Goal: Task Accomplishment & Management: Manage account settings

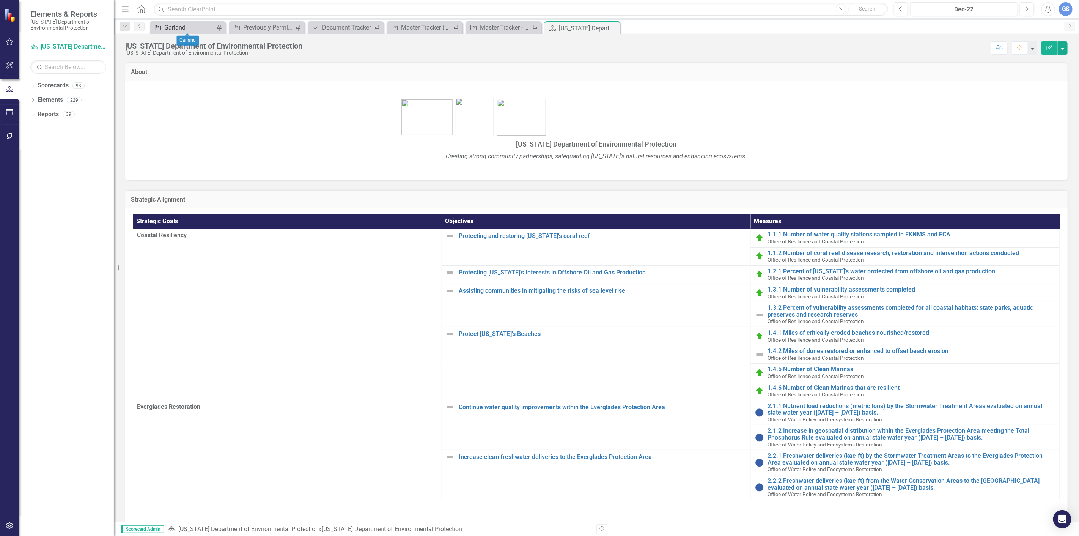
click at [197, 27] on div "Garland" at bounding box center [189, 27] width 50 height 9
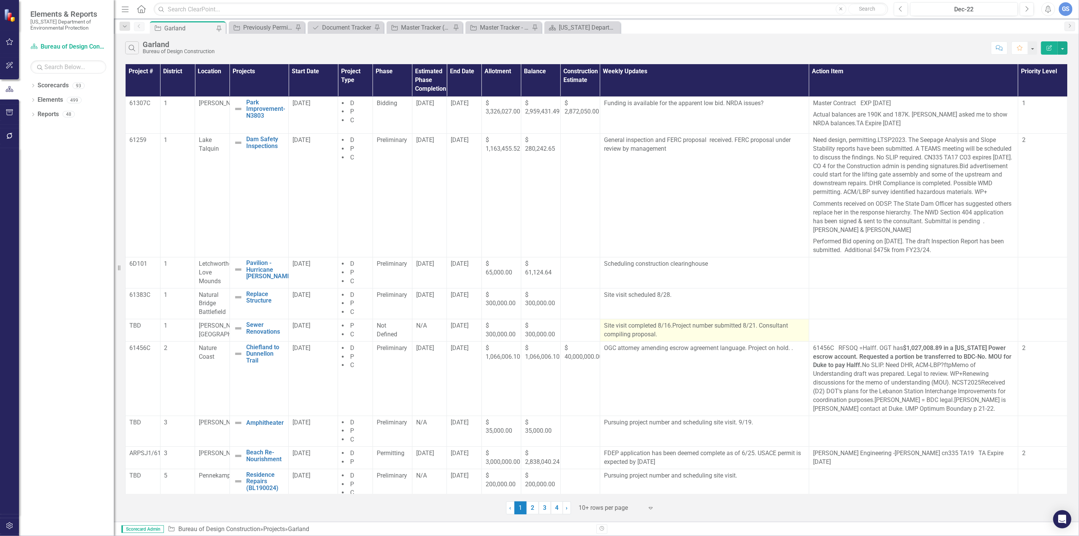
scroll to position [46, 0]
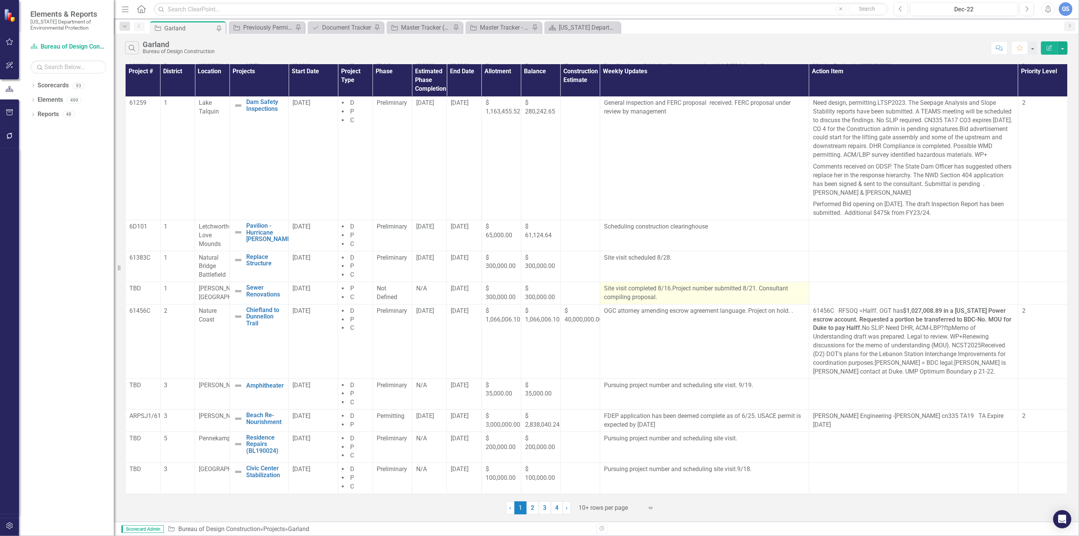
click at [754, 287] on p "Site visit completed 8/16.Project number submitted 8/21. Consultant compiling p…" at bounding box center [704, 292] width 201 height 17
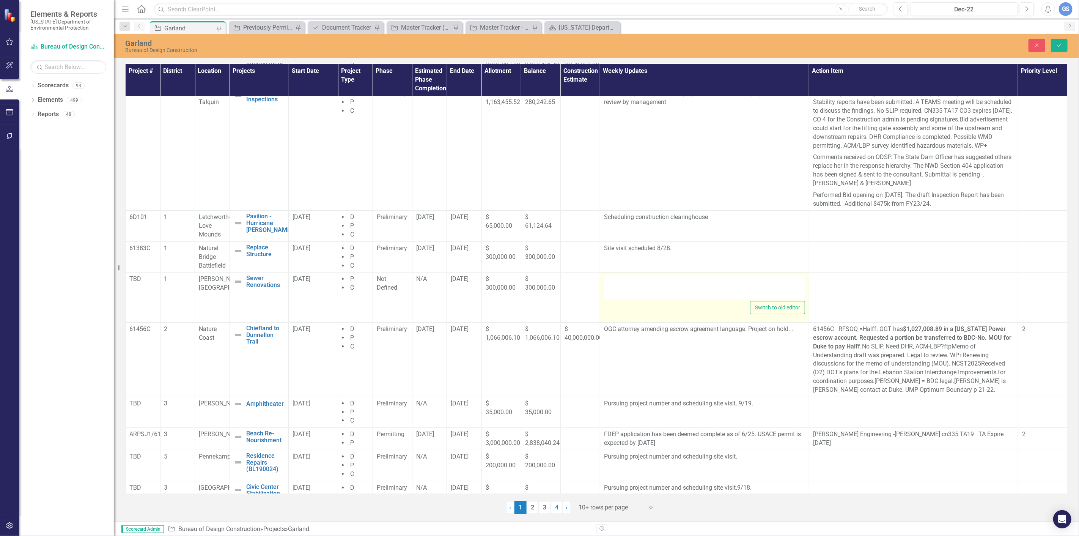
type textarea "<p>Site visit completed 8/16.Project number submitted 8/21. Consultant&nbsp; co…"
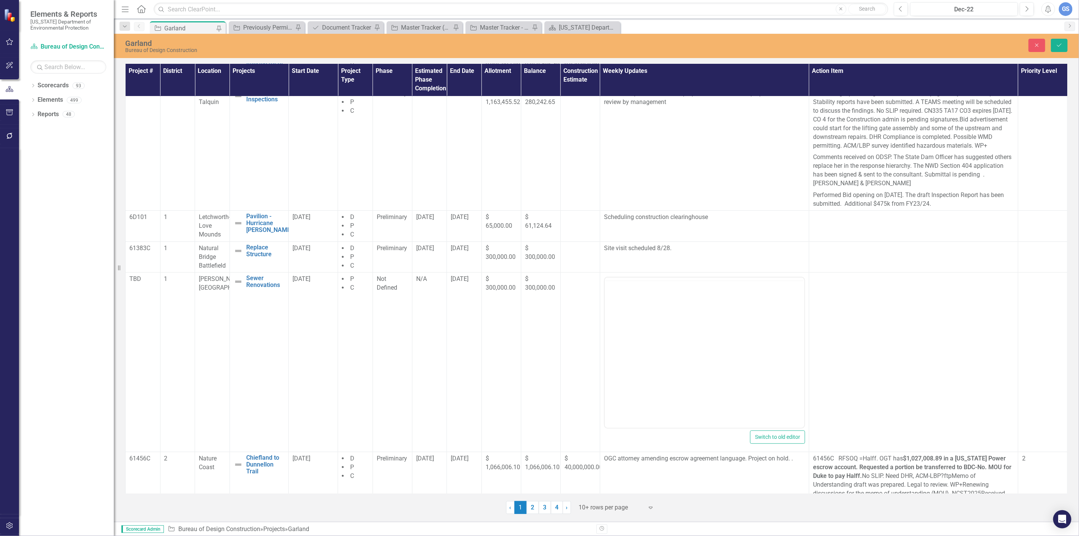
scroll to position [0, 0]
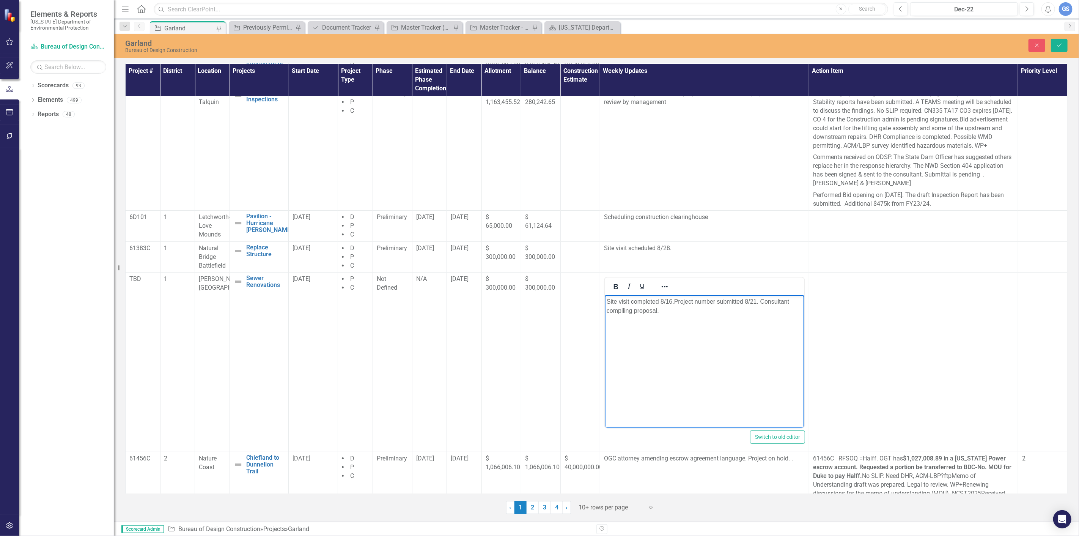
click at [756, 299] on p "Site visit completed 8/16.Project number submitted 8/21. Consultant compiling p…" at bounding box center [704, 306] width 196 height 18
click at [1059, 44] on icon "Save" at bounding box center [1059, 44] width 7 height 5
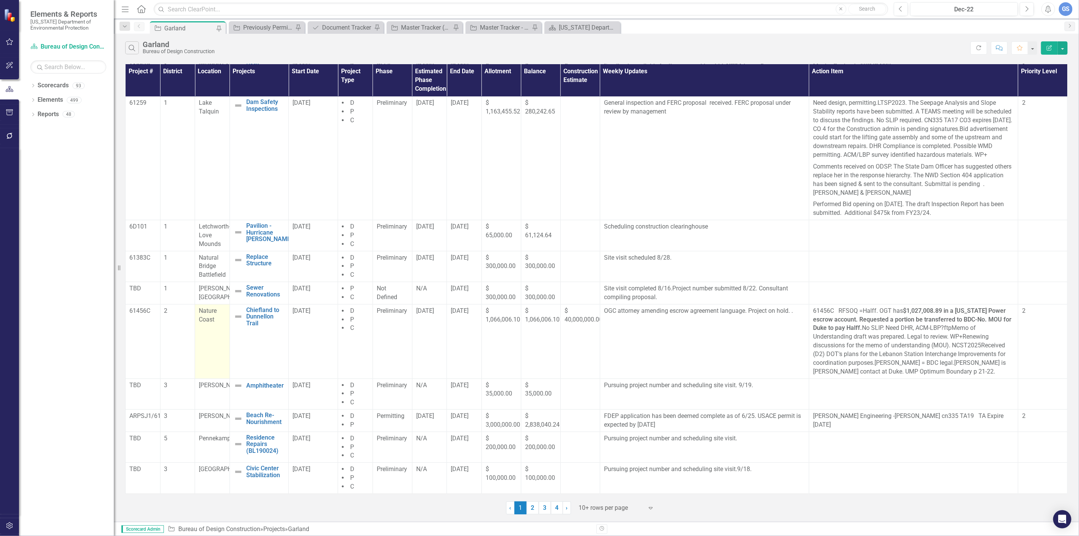
scroll to position [46, 0]
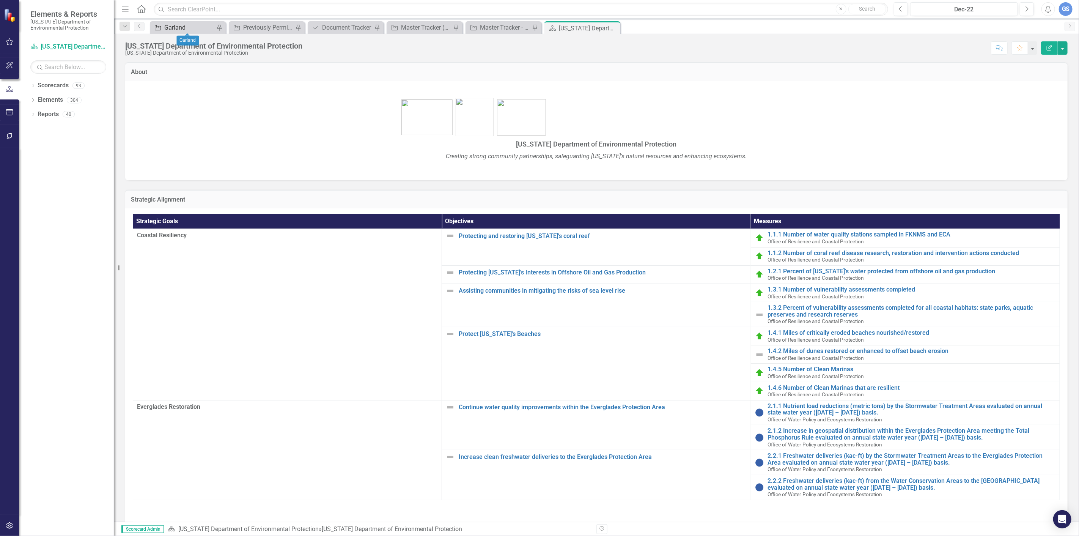
click at [196, 27] on div "Garland" at bounding box center [189, 27] width 50 height 9
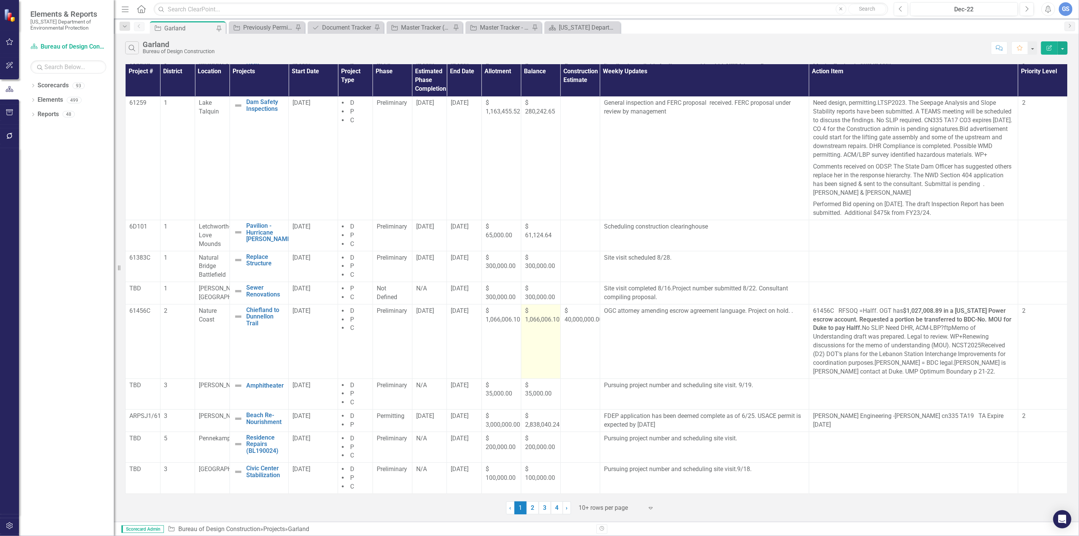
scroll to position [46, 0]
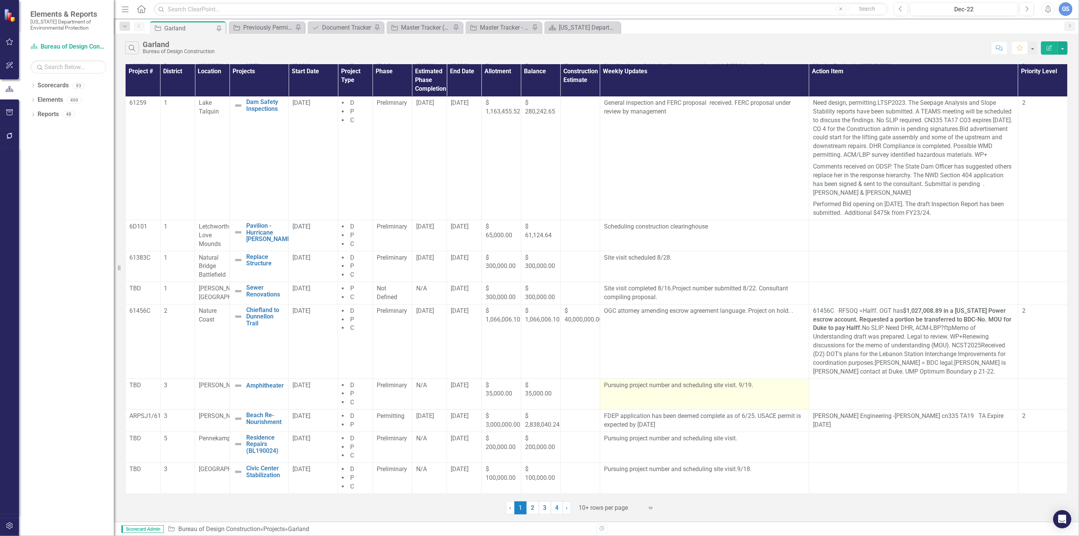
click at [667, 385] on p "Pursuing project number and scheduling site visit. 9/19." at bounding box center [704, 385] width 201 height 9
click at [669, 384] on p "Pursuing project number and scheduling site visit. 9/19." at bounding box center [704, 385] width 201 height 9
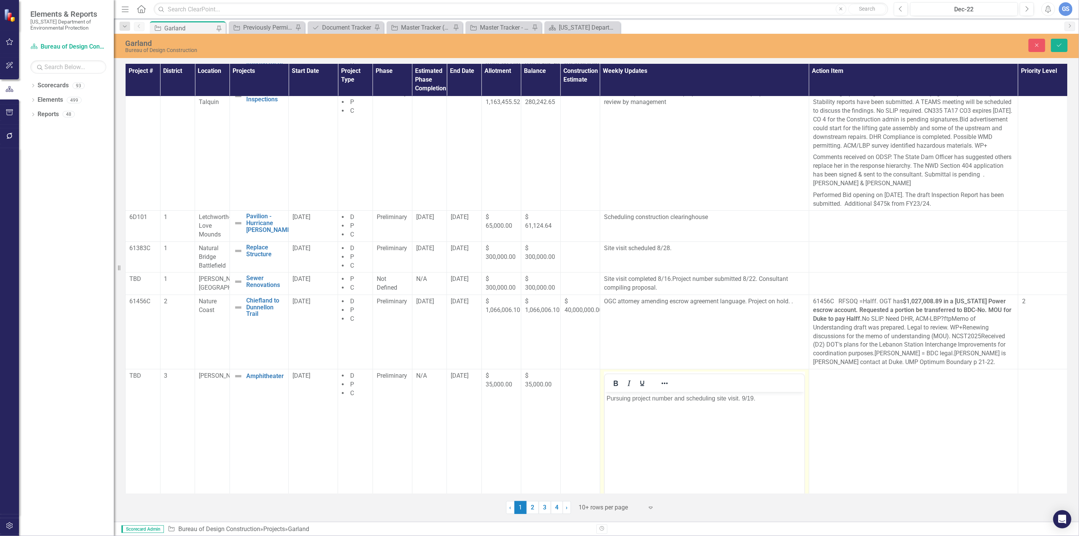
scroll to position [0, 0]
click at [650, 398] on p "Pursuing project number and scheduling site visit. 9/19." at bounding box center [704, 397] width 196 height 9
click at [659, 398] on p "Project number and scheduling site visit. 9/19." at bounding box center [704, 397] width 196 height 9
click at [760, 399] on p "Project number submitted 8/22 and scheduling site visit. 9/19." at bounding box center [704, 397] width 196 height 9
click at [758, 396] on p "Project number submitted 8/22 and scheduling site visit.with [PERSON_NAME] 9/19." at bounding box center [704, 402] width 196 height 18
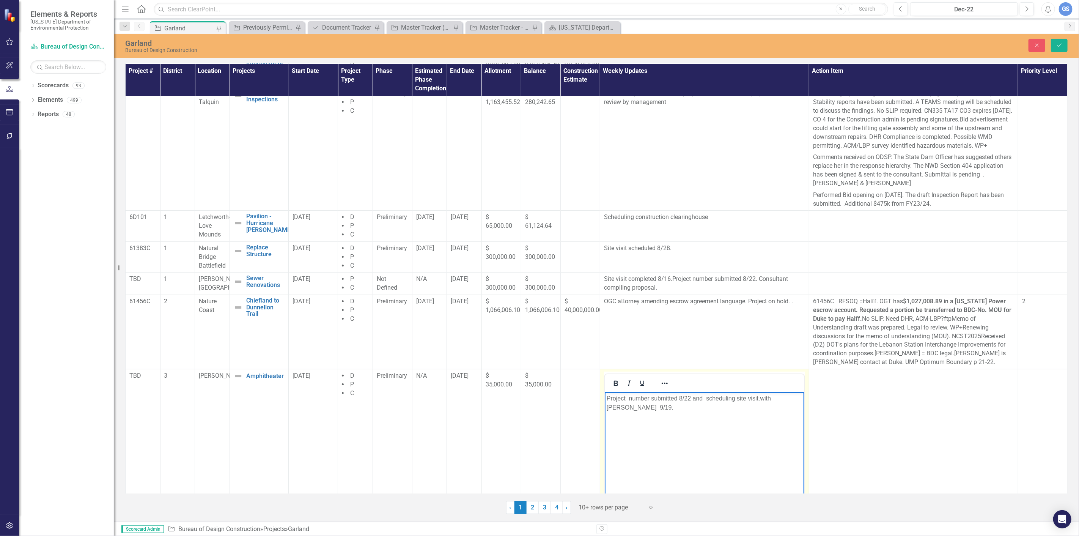
click at [749, 399] on p "Project number submitted 8/22 and scheduling site visit.with [PERSON_NAME] 9/19." at bounding box center [704, 402] width 196 height 18
click at [751, 398] on p "Project number submitted 8/22 and scheduling site visit.with [PERSON_NAME] 9/19." at bounding box center [704, 402] width 196 height 18
click at [758, 398] on p "Project number submitted 8/22 and scheduling site visit.with [PERSON_NAME] 9/19." at bounding box center [704, 402] width 196 height 18
click at [755, 402] on p "Project number submitted 8/22 and scheduling site visit.with [PERSON_NAME] 9/19." at bounding box center [704, 402] width 196 height 18
drag, startPoint x: 758, startPoint y: 400, endPoint x: 767, endPoint y: 414, distance: 16.5
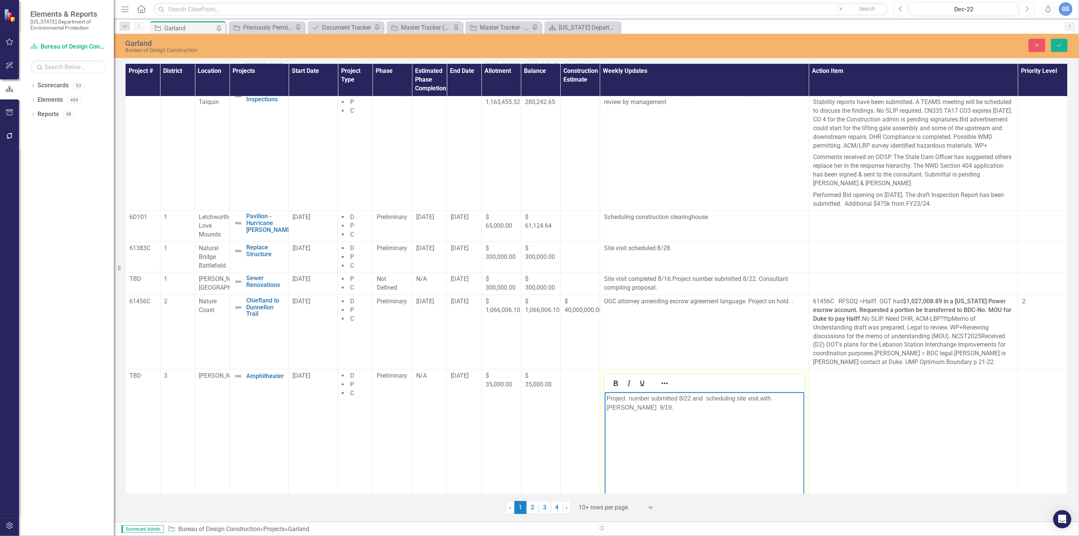
click at [767, 414] on body "Project number submitted 8/22 and scheduling site visit.with [PERSON_NAME] 9/19." at bounding box center [704, 449] width 200 height 114
click at [760, 399] on p "Project number submitted 8/22 and scheduling site visit.with [PERSON_NAME] 9/19." at bounding box center [704, 402] width 196 height 18
click at [765, 416] on body "Project number submitted 8/22 and scheduling site visit with [PERSON_NAME] 9/19." at bounding box center [704, 449] width 200 height 114
click at [1060, 43] on icon "Save" at bounding box center [1059, 44] width 7 height 5
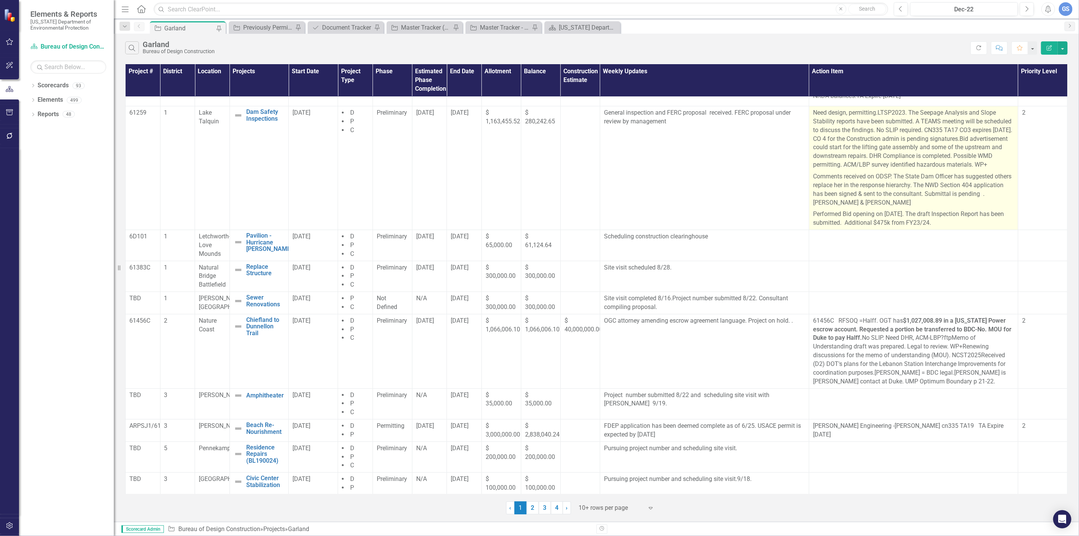
scroll to position [42, 0]
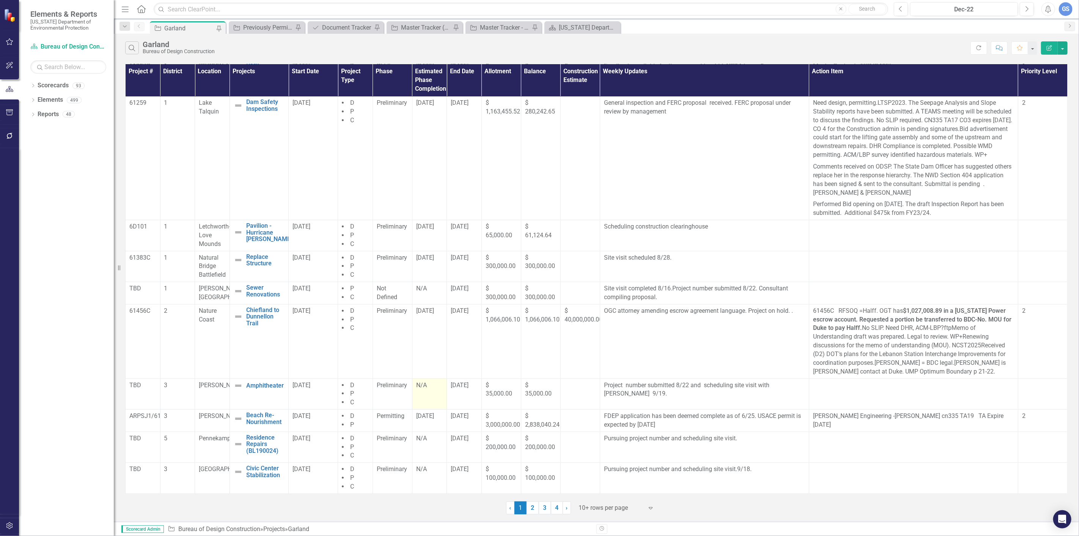
click at [424, 389] on div "N/A" at bounding box center [429, 385] width 27 height 9
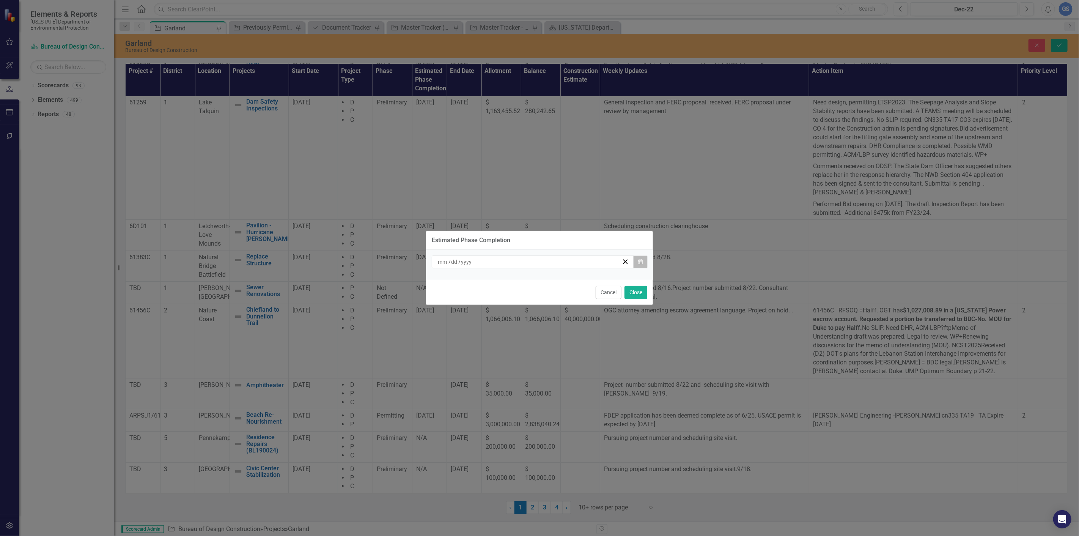
click at [642, 259] on icon "Calendar" at bounding box center [640, 261] width 5 height 5
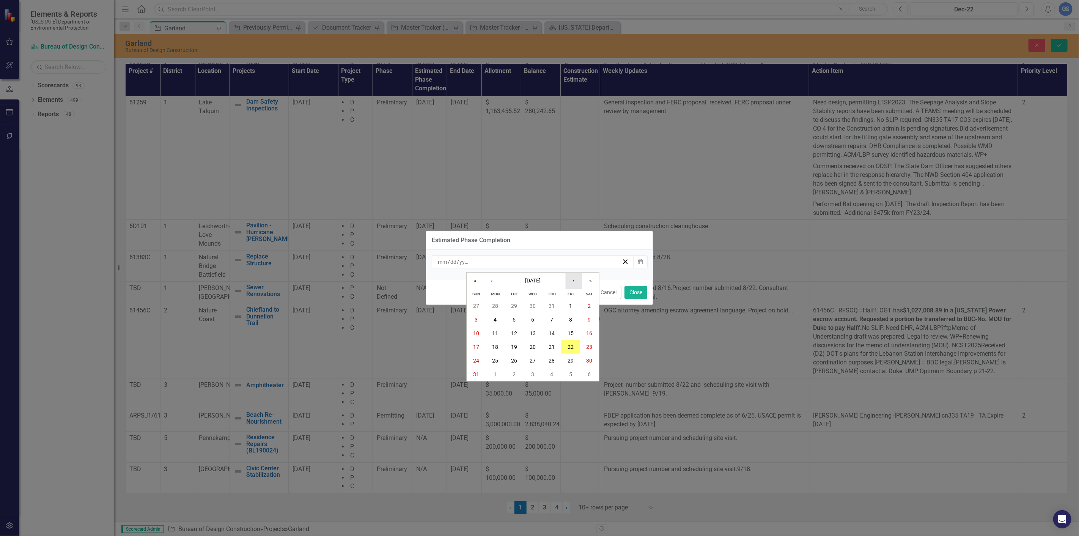
click at [572, 278] on button "›" at bounding box center [574, 280] width 17 height 17
click at [529, 301] on button "1" at bounding box center [533, 306] width 19 height 14
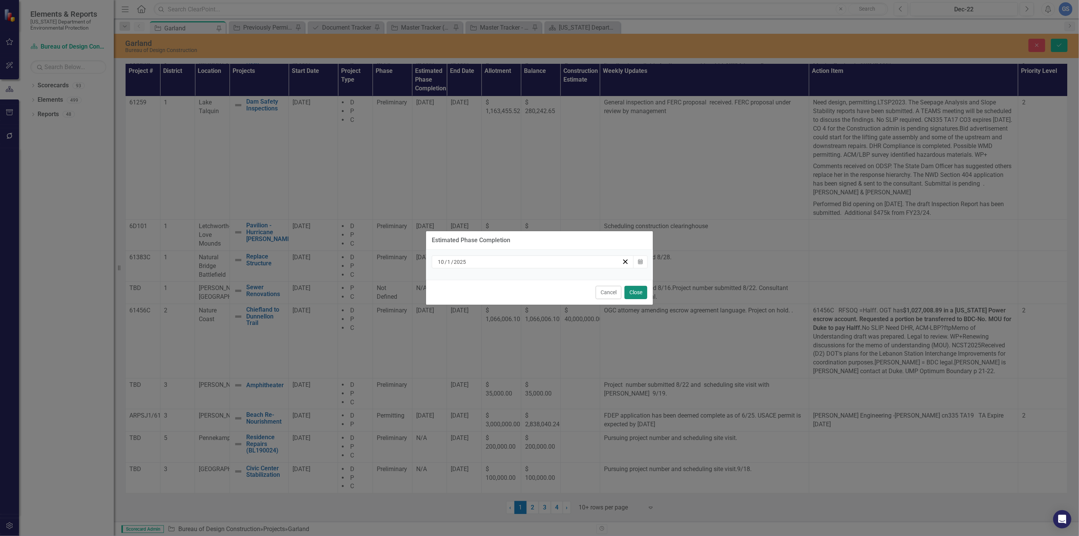
click at [633, 291] on button "Close" at bounding box center [636, 292] width 23 height 13
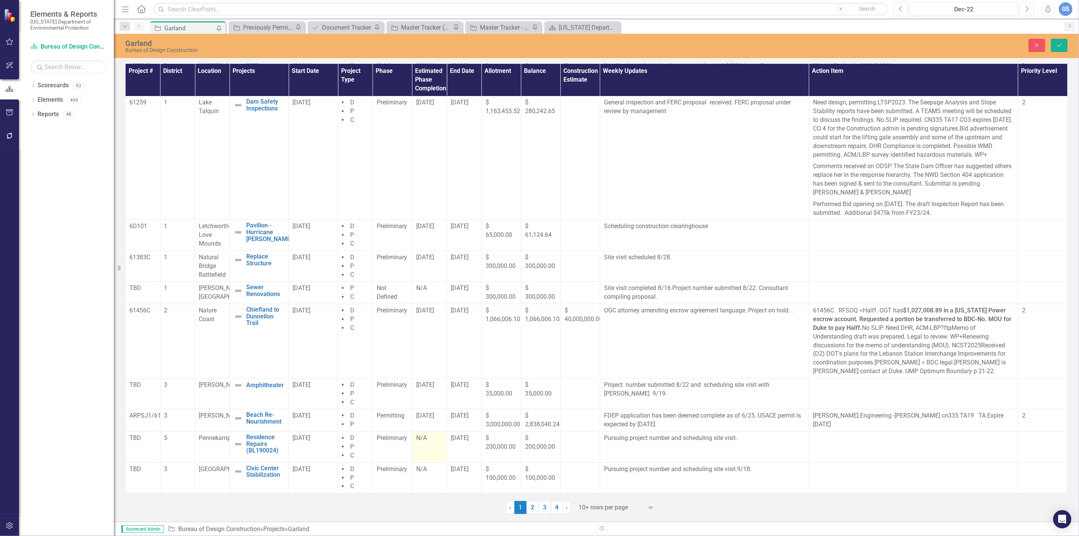
click at [425, 443] on div "N/A" at bounding box center [429, 438] width 27 height 9
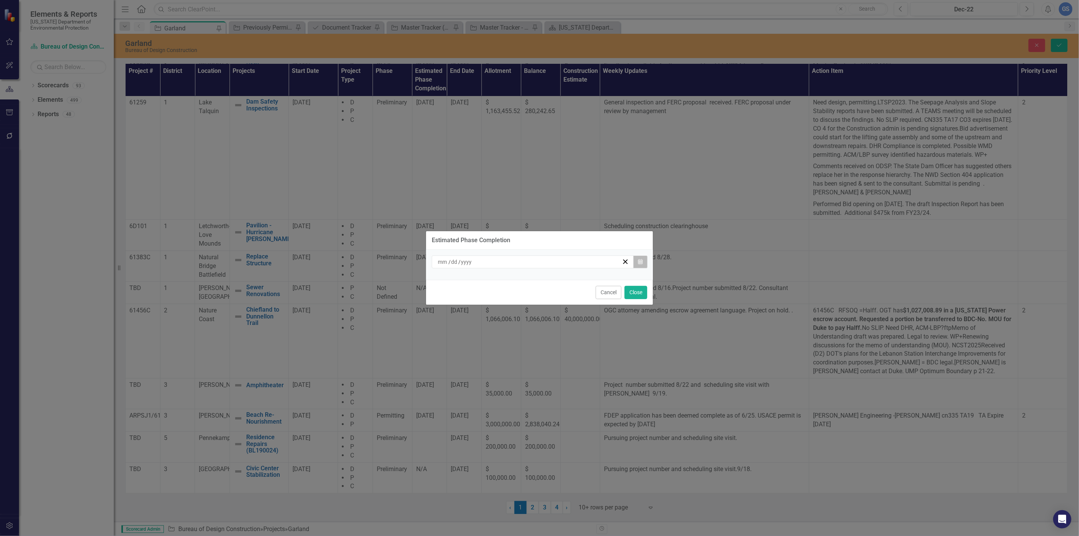
click at [642, 261] on icon "Calendar" at bounding box center [640, 261] width 5 height 5
click at [636, 290] on button "Close" at bounding box center [636, 292] width 23 height 13
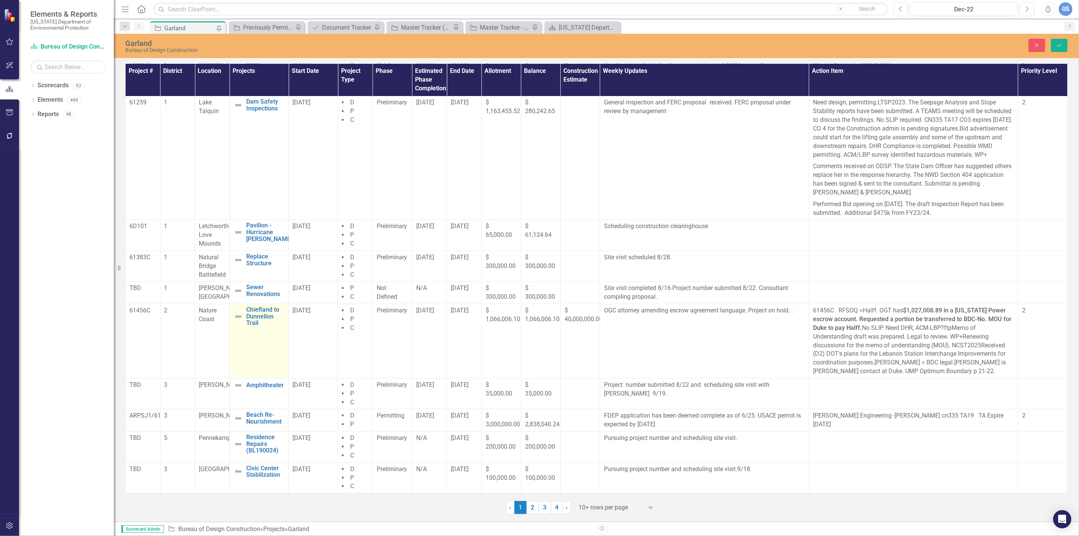
scroll to position [46, 0]
click at [260, 387] on link "Amphitheater" at bounding box center [266, 385] width 38 height 7
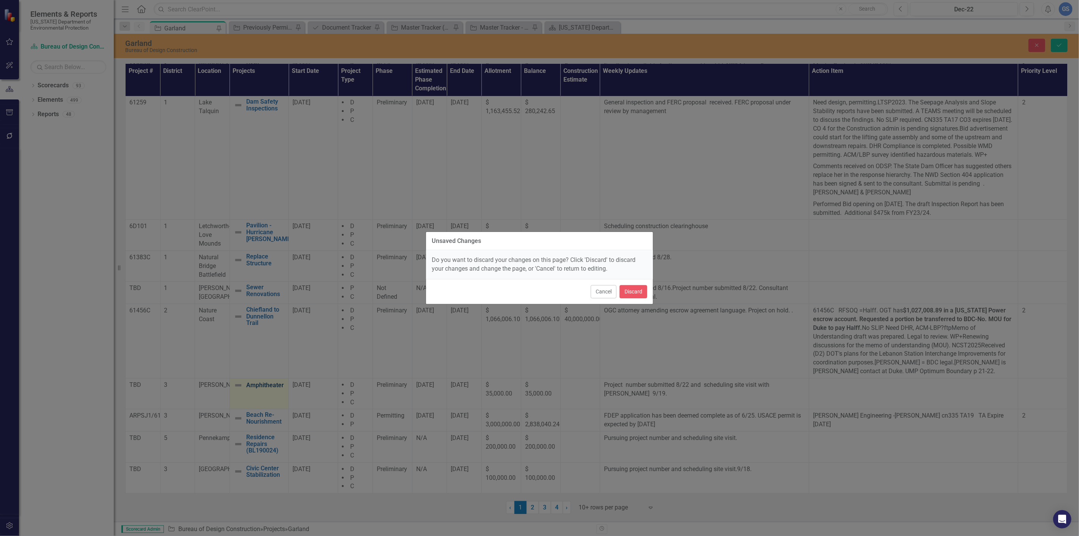
click at [260, 387] on div "Unsaved Changes Do you want to discard your changes on this page? Click 'Discar…" at bounding box center [539, 268] width 1079 height 536
click at [599, 289] on button "Cancel" at bounding box center [604, 291] width 26 height 13
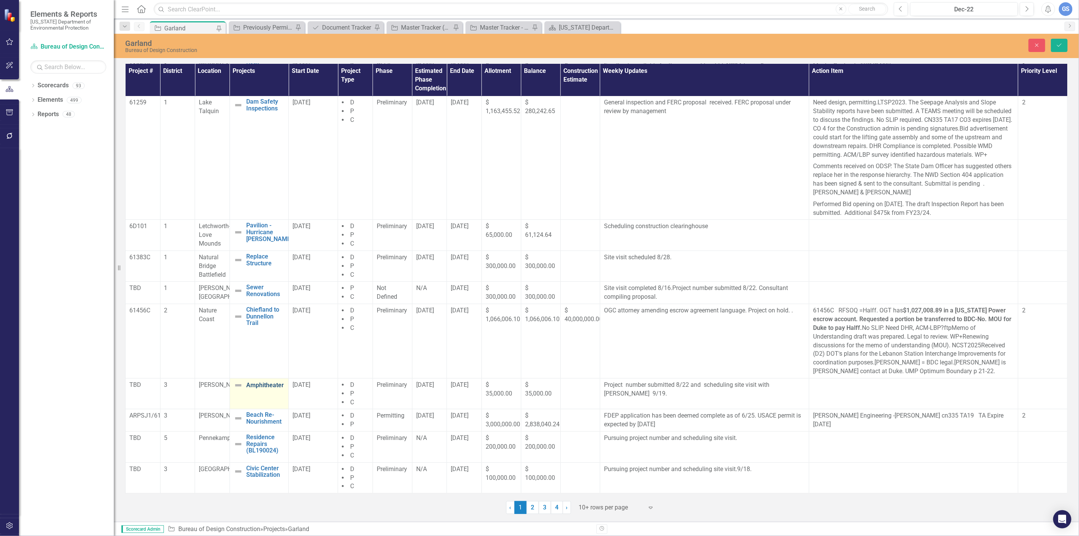
click at [261, 384] on link "Amphitheater" at bounding box center [266, 385] width 38 height 7
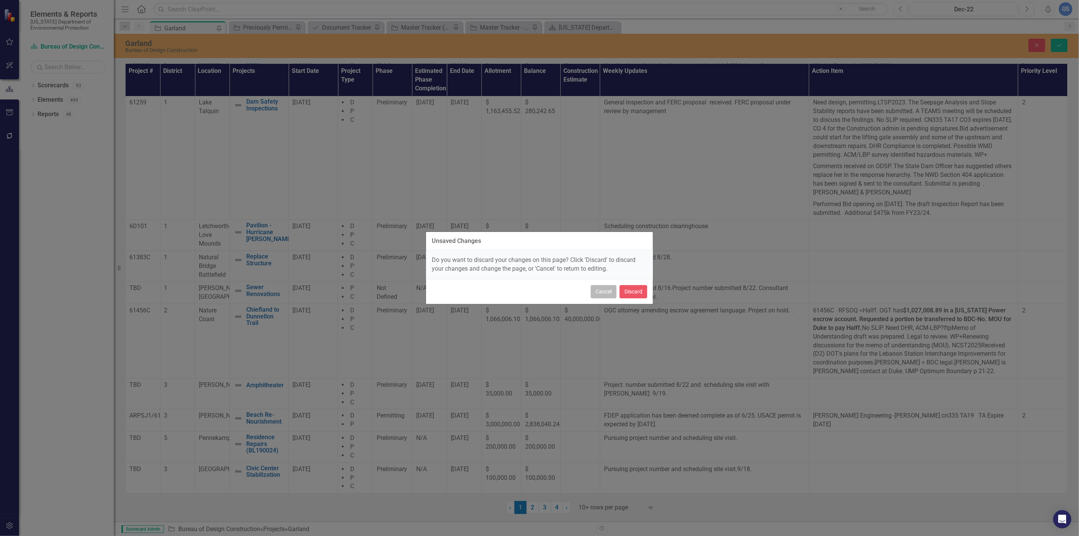
click at [604, 290] on button "Cancel" at bounding box center [604, 291] width 26 height 13
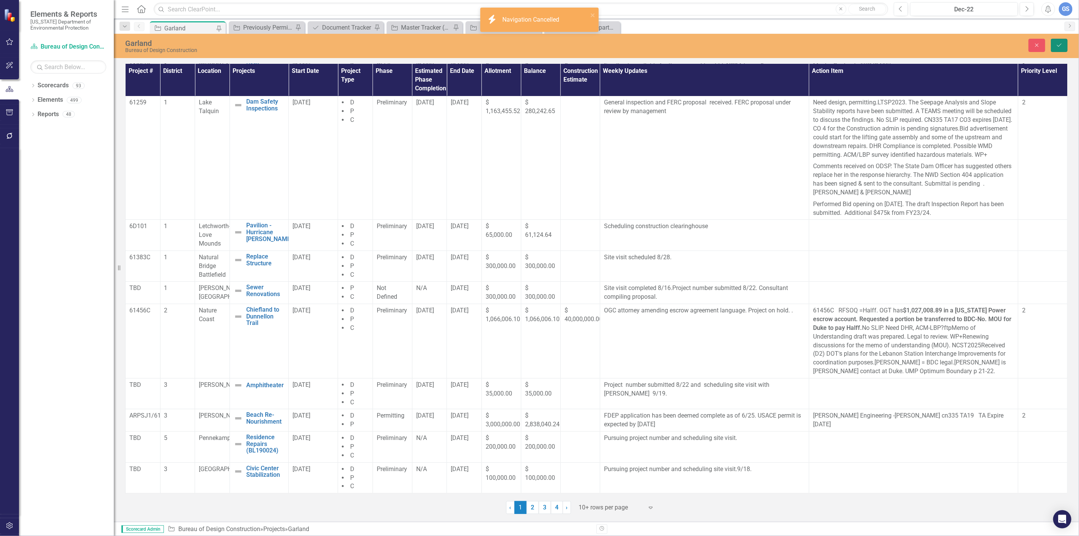
click at [1060, 46] on icon "Save" at bounding box center [1059, 44] width 7 height 5
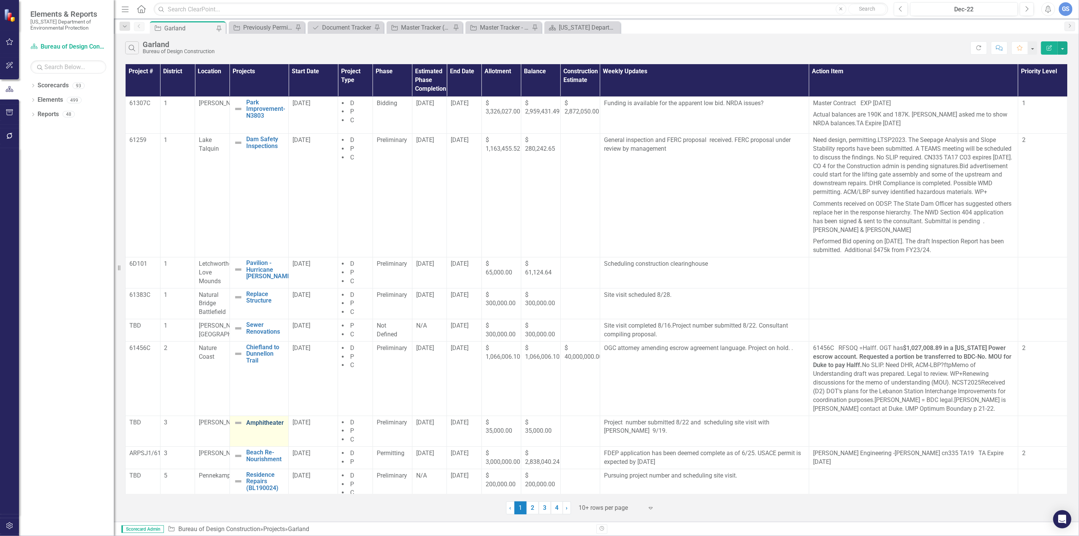
click at [263, 426] on link "Amphitheater" at bounding box center [266, 422] width 38 height 7
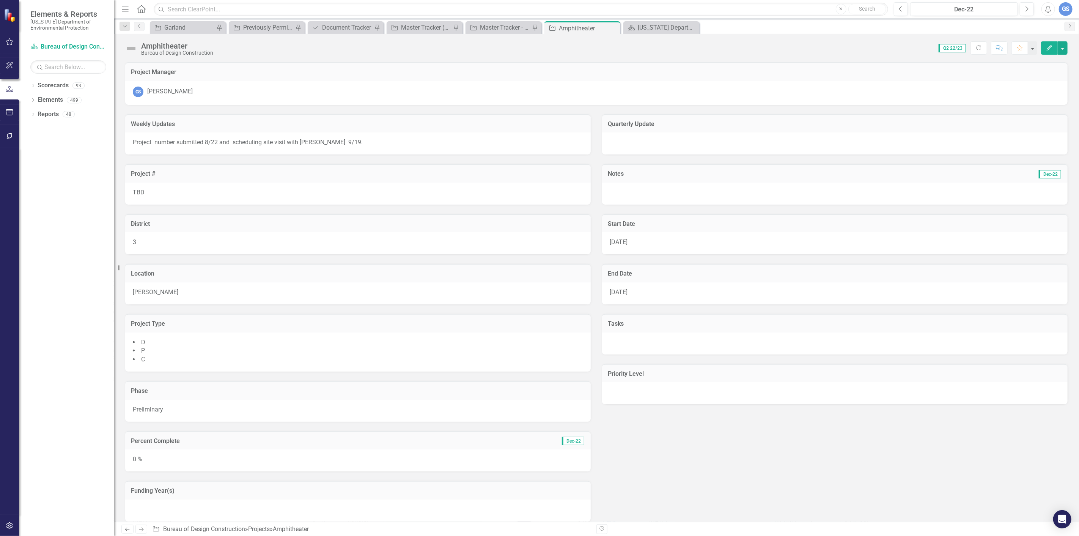
click at [190, 44] on div "Amphitheater" at bounding box center [177, 46] width 72 height 8
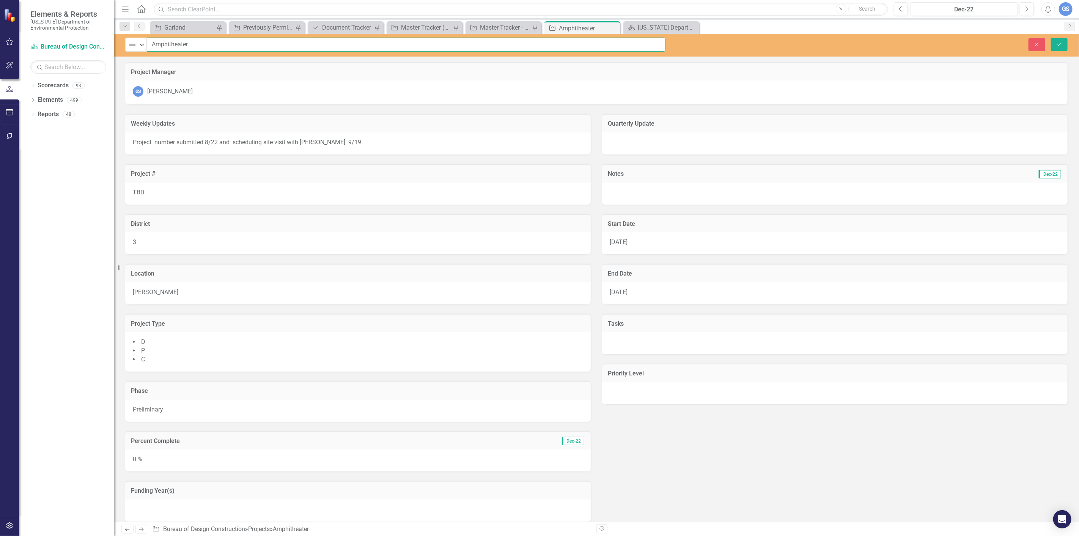
click at [190, 44] on input "Amphitheater" at bounding box center [406, 45] width 519 height 14
type input "Amphitheater Flooding"
click at [1059, 42] on icon "Save" at bounding box center [1059, 44] width 7 height 5
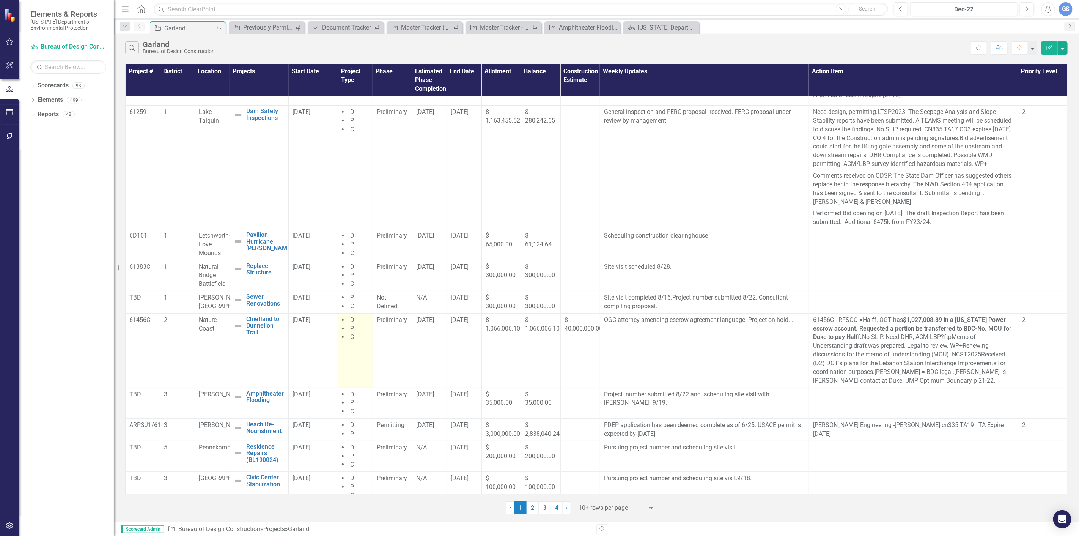
scroll to position [46, 0]
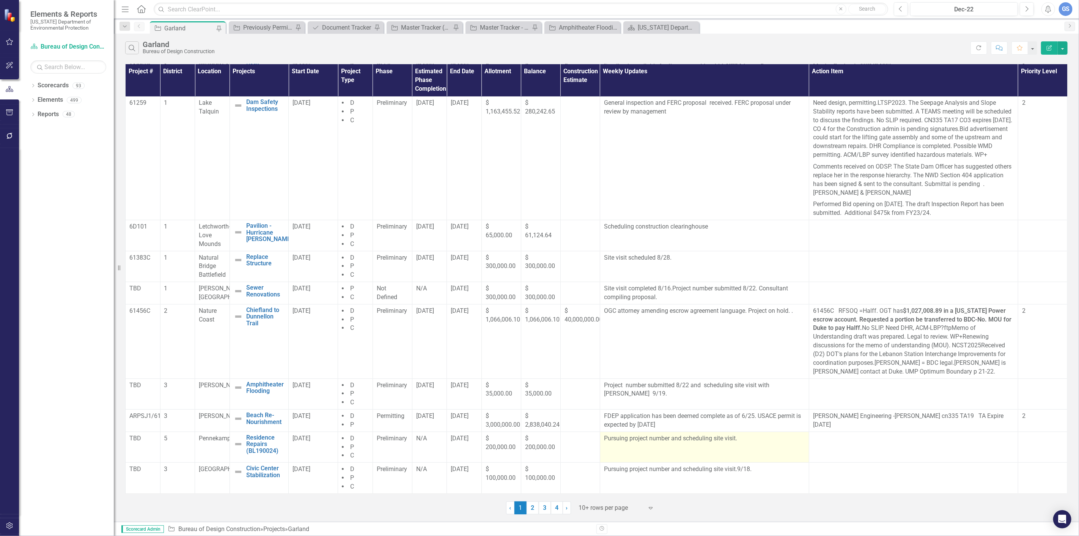
click at [668, 438] on p "Pursuing project number and scheduling site visit." at bounding box center [704, 438] width 201 height 9
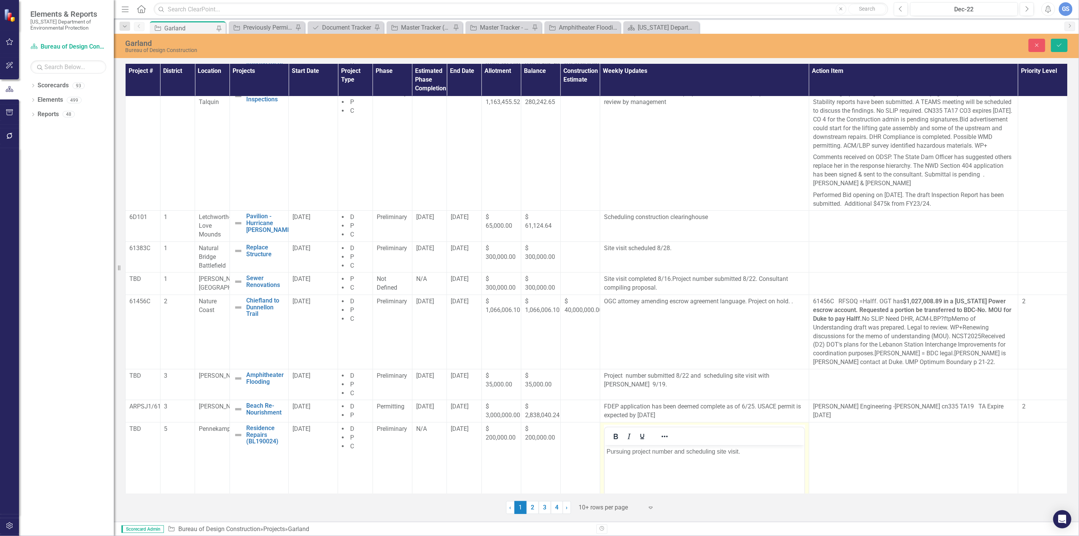
scroll to position [0, 0]
click at [673, 451] on p "Pursuing project number and scheduling site visit." at bounding box center [704, 451] width 196 height 9
click at [630, 450] on p "Pursuing project number 8/22 and scheduling site visit." at bounding box center [704, 451] width 196 height 9
click at [609, 450] on p "project number 8/22 and scheduling site visit." at bounding box center [704, 451] width 196 height 9
click at [610, 451] on p "project number 8/22 and scheduling site visit." at bounding box center [704, 451] width 196 height 9
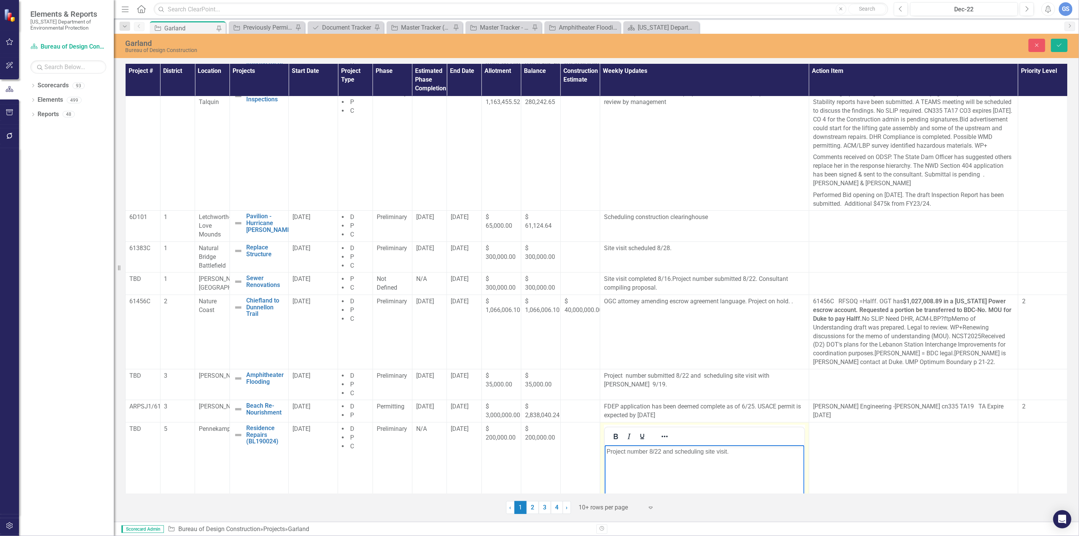
click at [649, 450] on p "Project number 8/22 and scheduling site visit." at bounding box center [704, 451] width 196 height 9
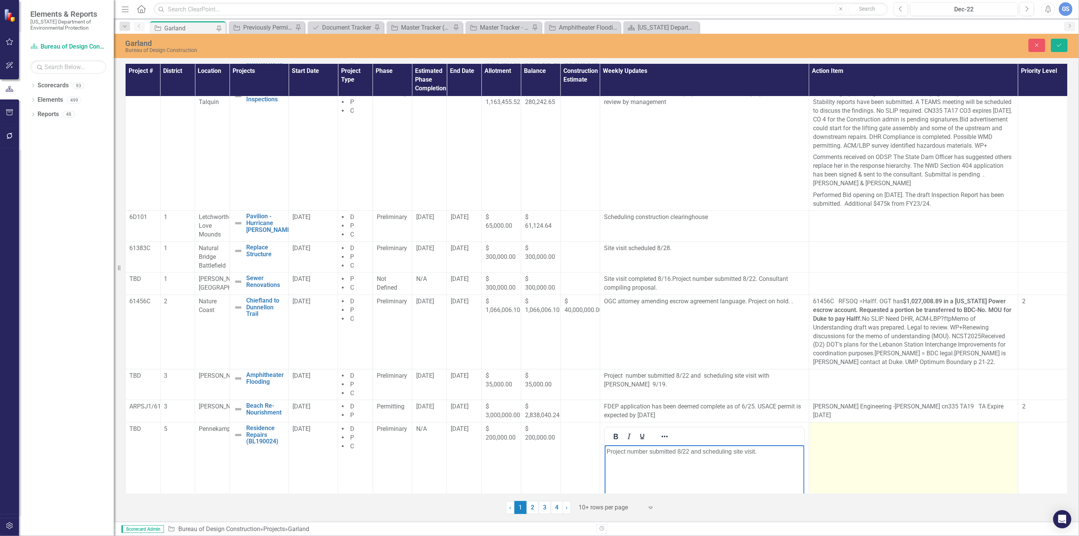
click at [852, 458] on td at bounding box center [913, 511] width 209 height 179
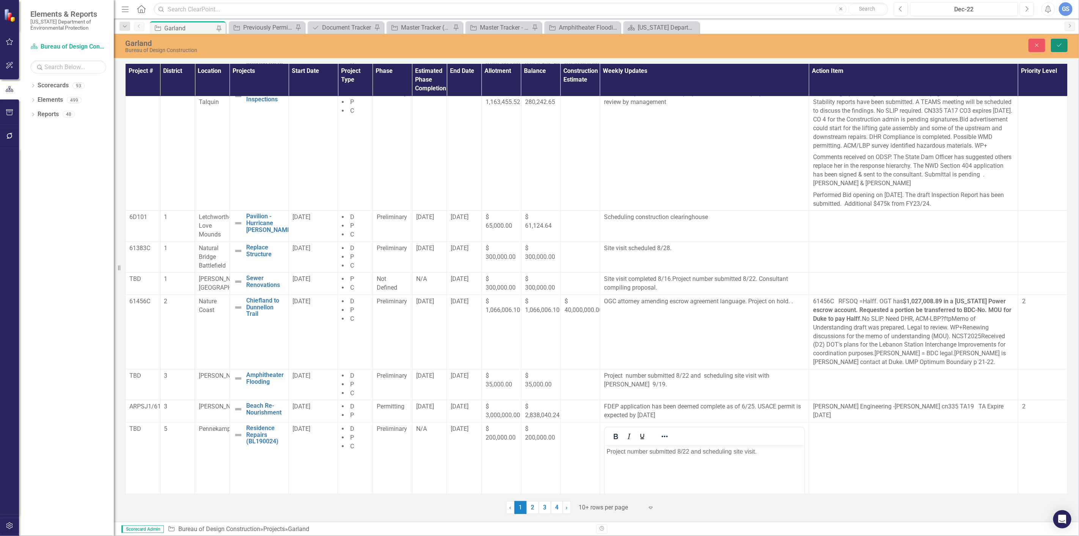
click at [1057, 44] on icon "Save" at bounding box center [1059, 44] width 7 height 5
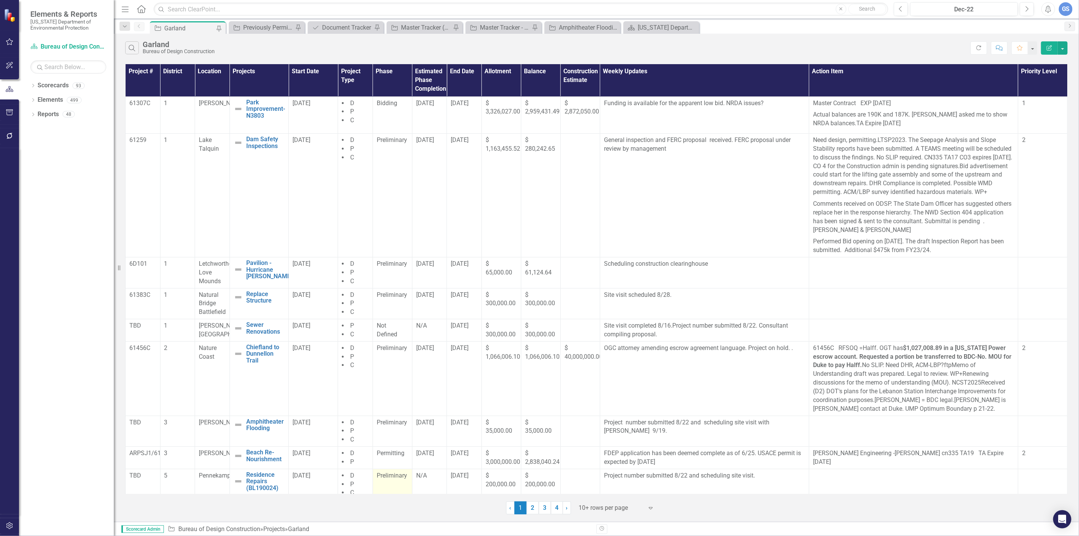
scroll to position [46, 0]
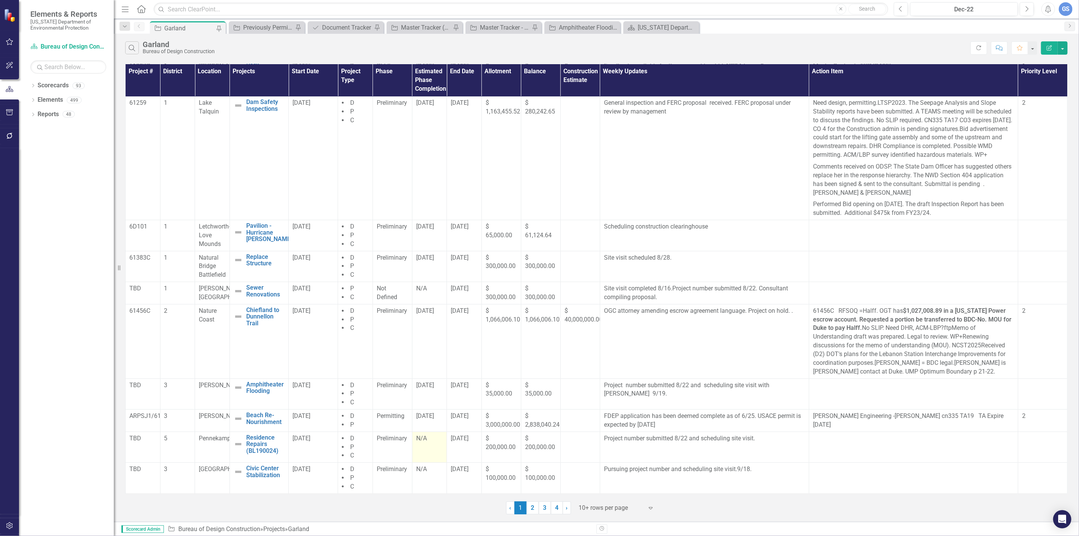
click at [428, 442] on div "N/A" at bounding box center [429, 438] width 27 height 9
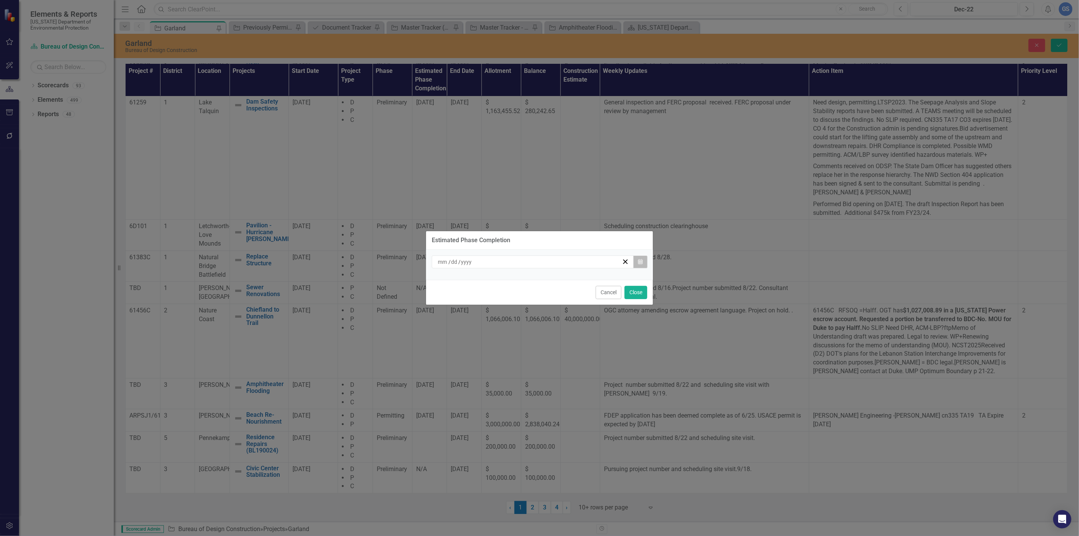
click at [641, 260] on icon "Calendar" at bounding box center [640, 261] width 5 height 5
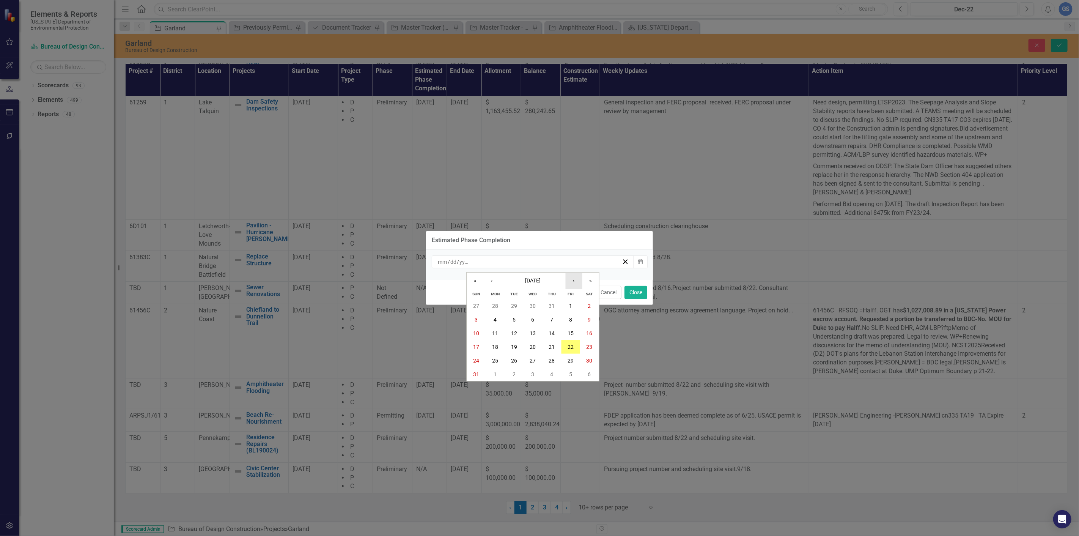
click at [572, 277] on button "›" at bounding box center [574, 280] width 17 height 17
click at [473, 279] on button "«" at bounding box center [475, 280] width 17 height 17
click at [489, 280] on button "‹" at bounding box center [492, 280] width 17 height 17
click at [574, 278] on button "›" at bounding box center [574, 280] width 17 height 17
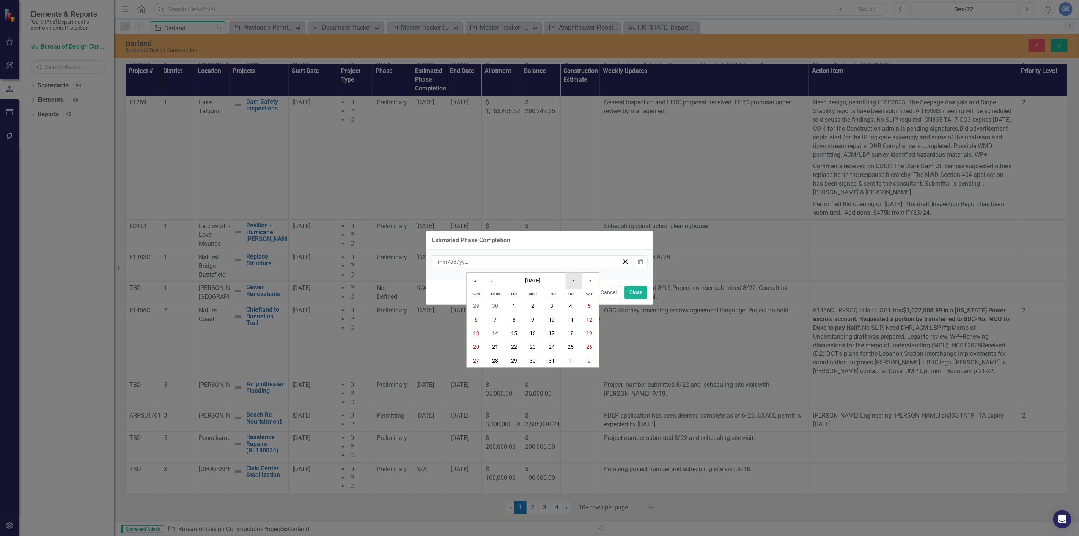
click at [574, 278] on button "›" at bounding box center [574, 280] width 17 height 17
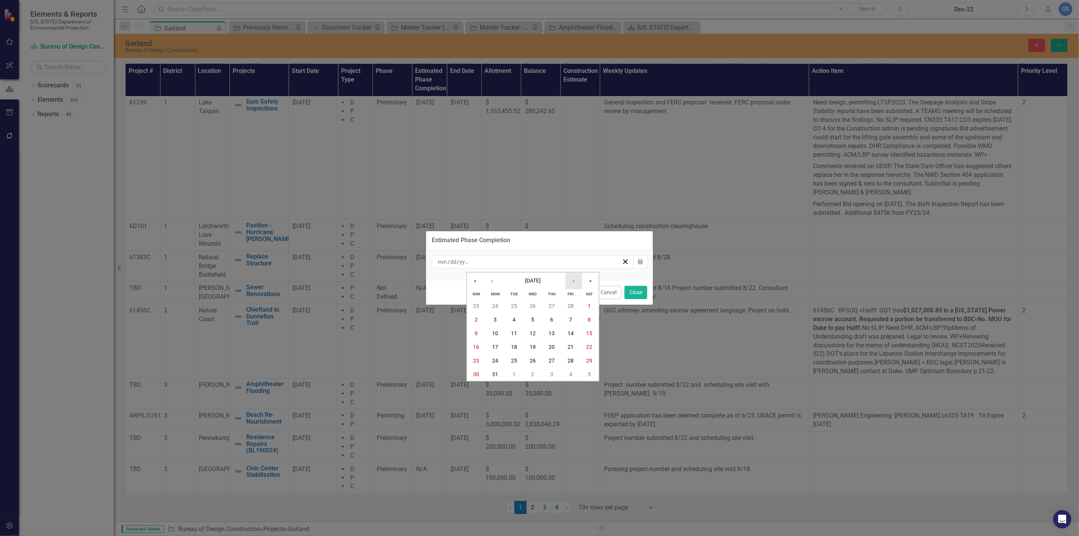
click at [574, 278] on button "›" at bounding box center [574, 280] width 17 height 17
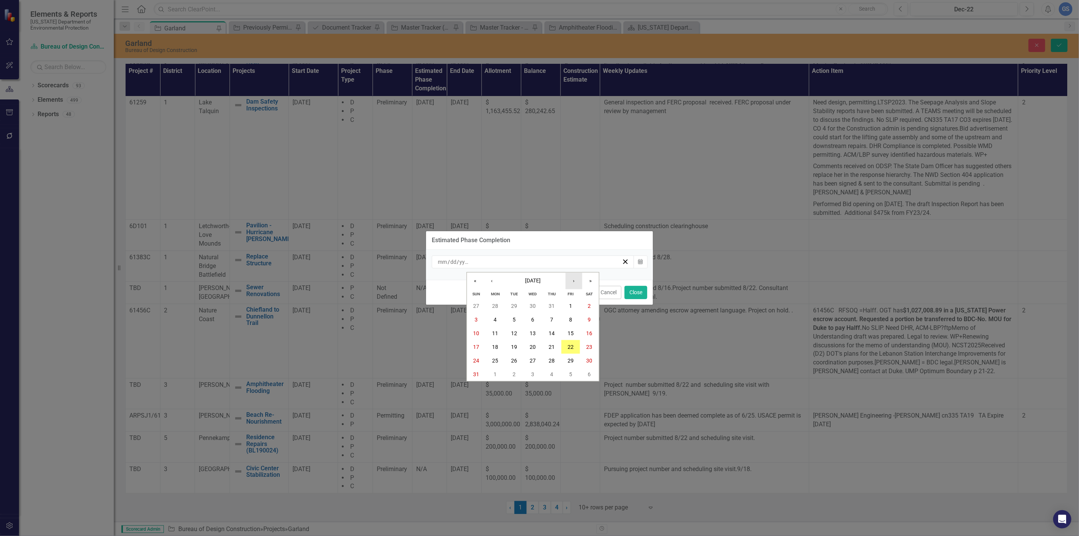
click at [574, 278] on button "›" at bounding box center [574, 280] width 17 height 17
click at [513, 359] on abbr "30" at bounding box center [514, 360] width 6 height 6
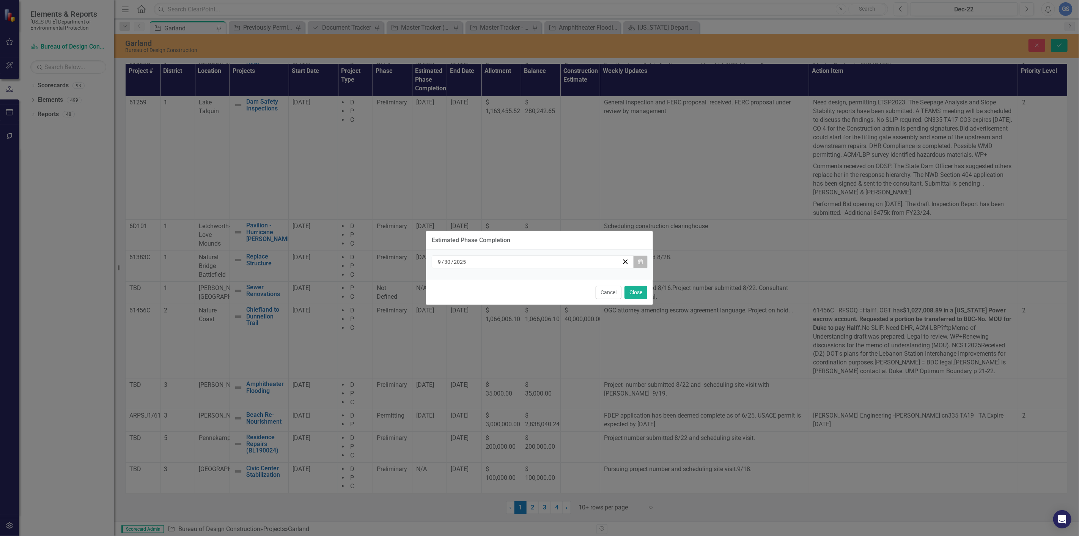
click at [639, 260] on icon "button" at bounding box center [640, 261] width 5 height 5
click at [631, 291] on button "Close" at bounding box center [636, 292] width 23 height 13
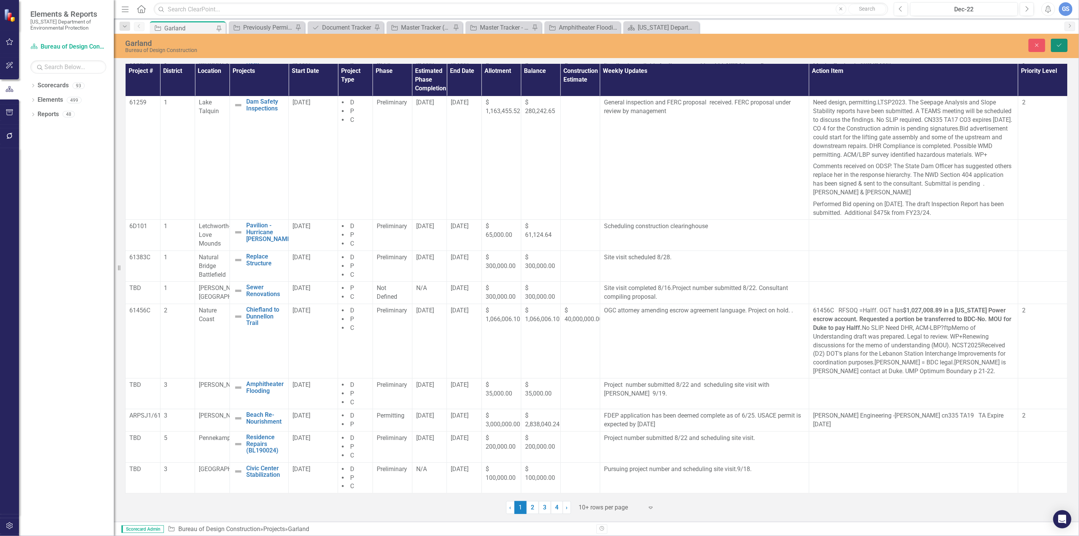
click at [1059, 44] on icon "Save" at bounding box center [1059, 44] width 7 height 5
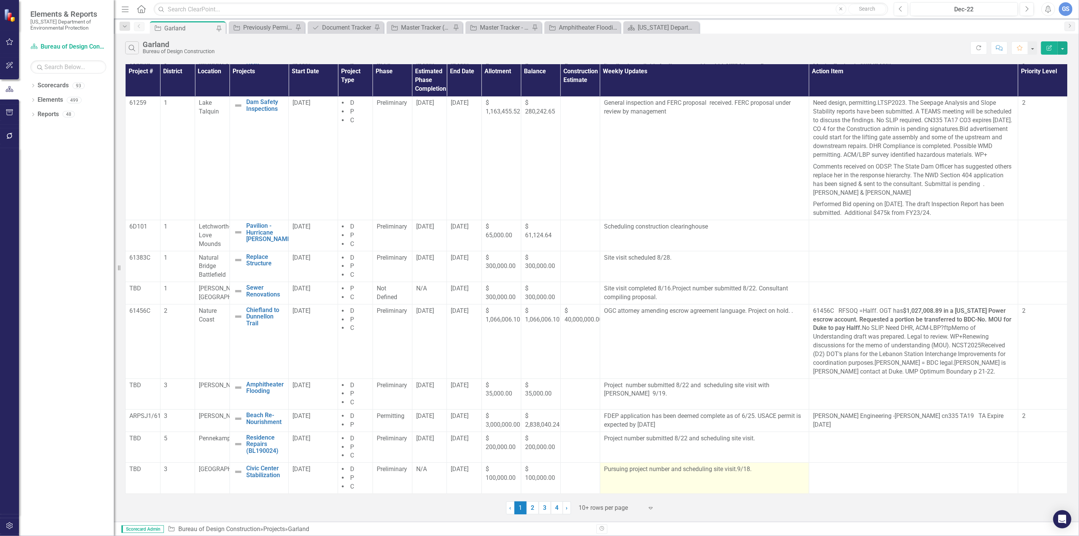
click at [644, 470] on p "Pursuing project number and scheduling site visit.9/18." at bounding box center [704, 469] width 201 height 9
click at [644, 467] on p "Pursuing project number and scheduling site visit.9/18." at bounding box center [704, 469] width 201 height 9
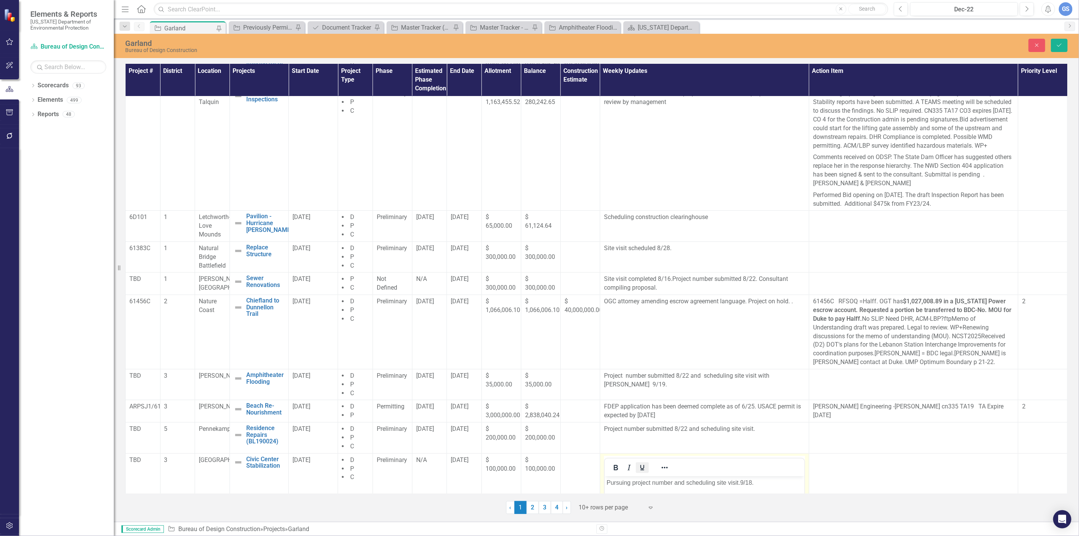
scroll to position [0, 0]
click at [650, 481] on p "Pursuing project number and scheduling site visit.9/18." at bounding box center [704, 482] width 196 height 9
click at [651, 481] on p "Project number and scheduling site visit.9/18." at bounding box center [704, 481] width 196 height 9
click at [649, 481] on p "Project number and scheduling site visit.9/18." at bounding box center [704, 481] width 196 height 9
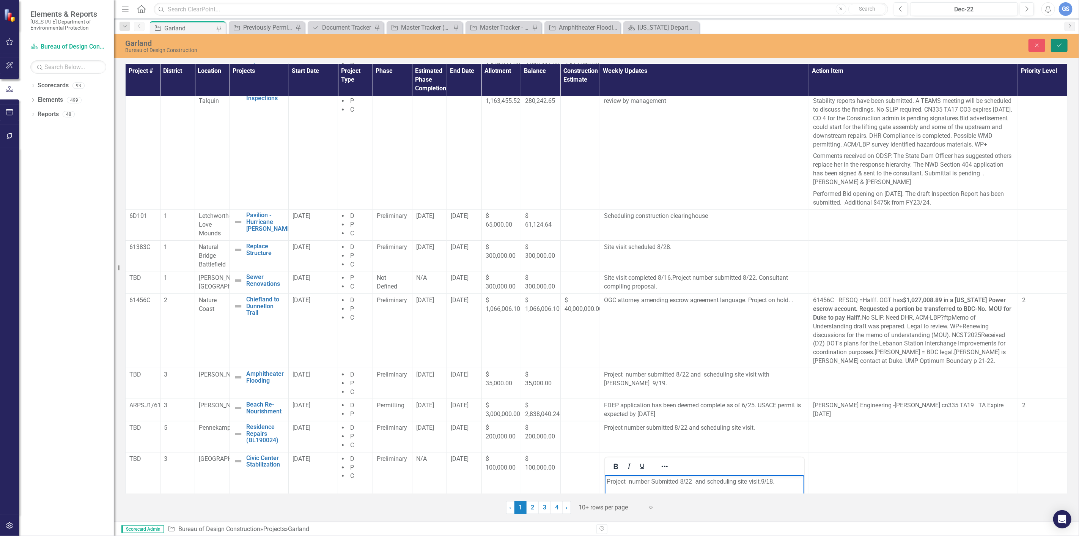
click at [1061, 44] on icon "submit" at bounding box center [1059, 45] width 5 height 3
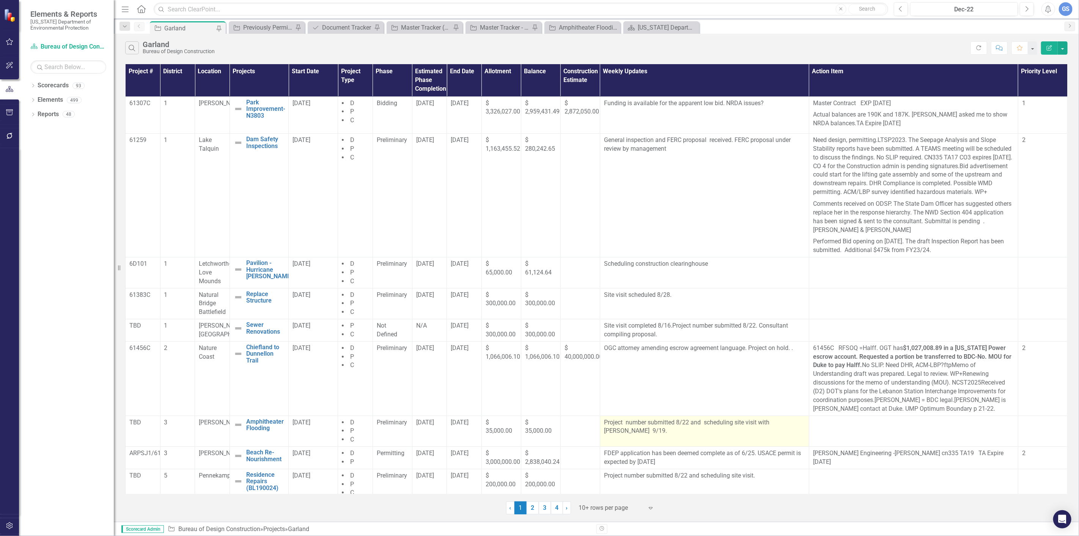
scroll to position [46, 0]
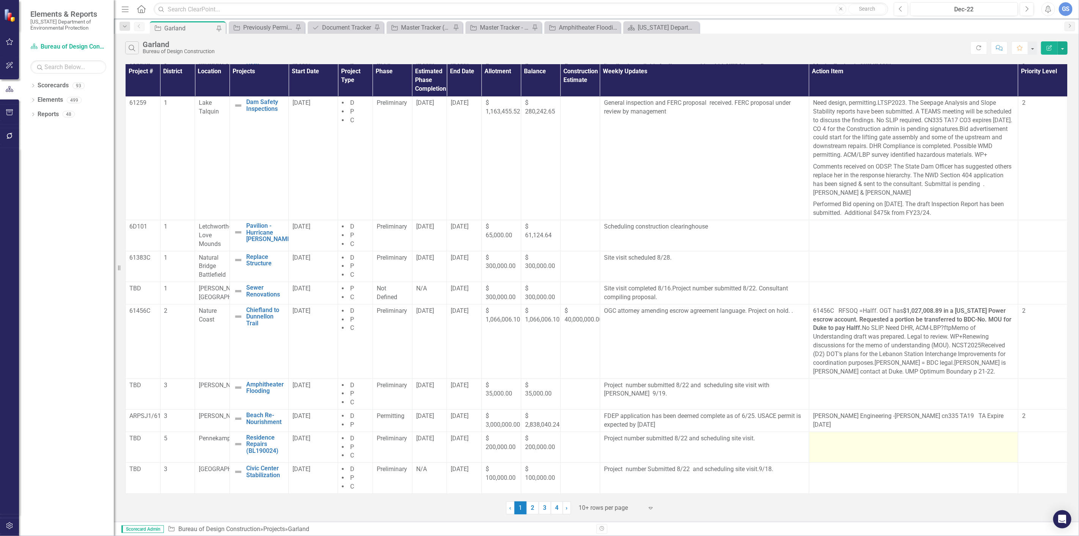
click at [813, 437] on div at bounding box center [913, 438] width 201 height 9
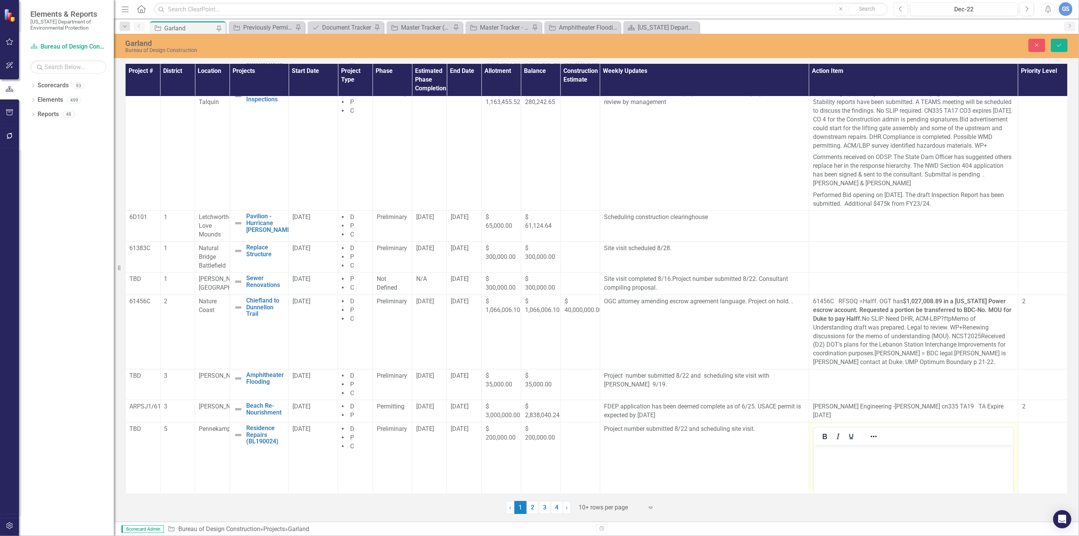
scroll to position [0, 0]
click at [820, 452] on p "Rich Text Area. Press ALT-0 for help." at bounding box center [913, 451] width 196 height 9
click at [830, 451] on p "Seirra house" at bounding box center [913, 451] width 196 height 9
click at [146, 283] on p "TBD" at bounding box center [142, 279] width 27 height 9
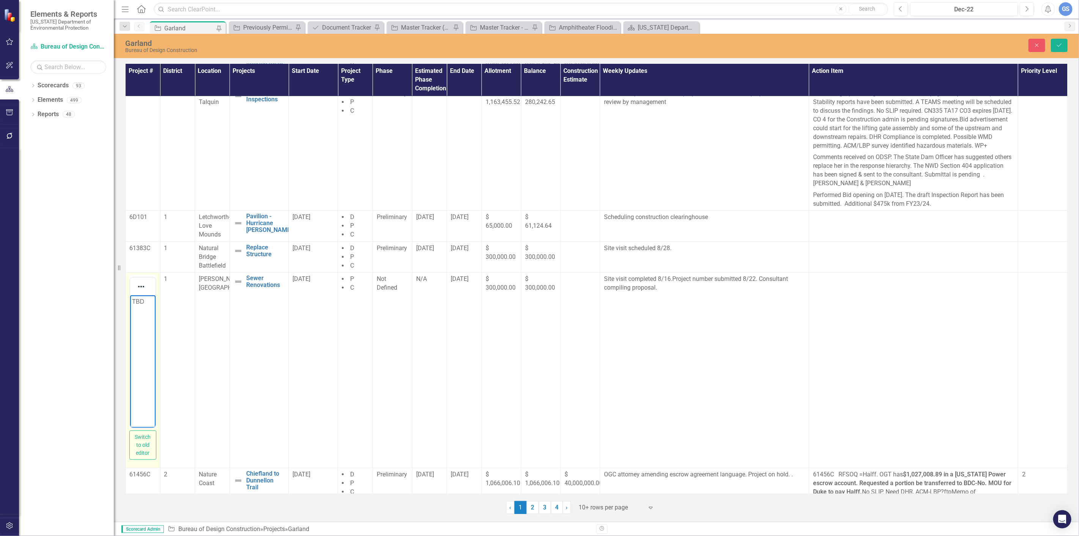
click at [146, 304] on p "TBD" at bounding box center [143, 301] width 22 height 9
click at [1060, 44] on icon "Save" at bounding box center [1059, 44] width 7 height 5
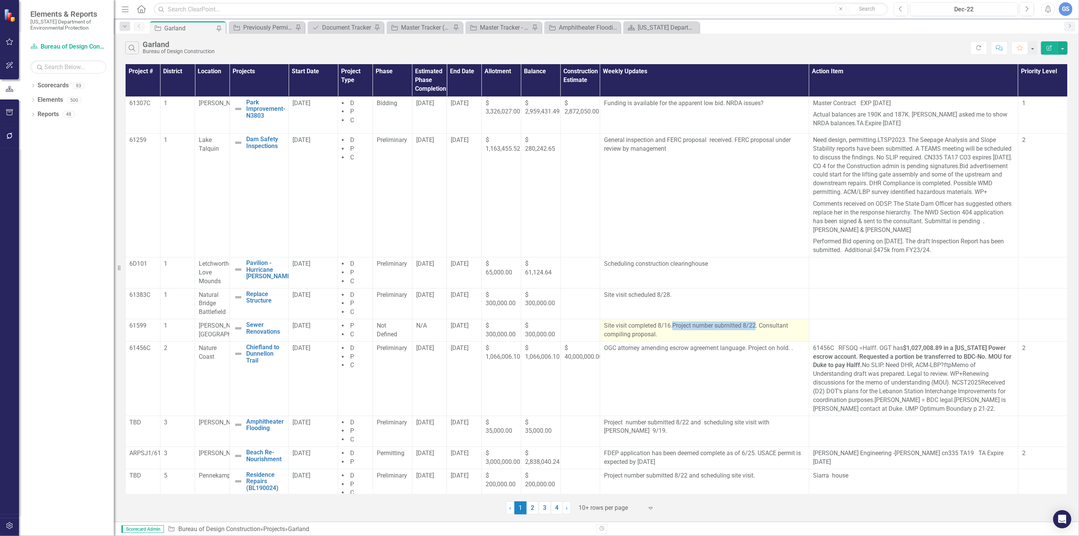
drag, startPoint x: 754, startPoint y: 335, endPoint x: 669, endPoint y: 333, distance: 84.6
click at [669, 333] on p "Site visit completed 8/16.Project number submitted 8/22. Consultant compiling p…" at bounding box center [704, 329] width 201 height 17
click at [694, 339] on p "Site visit completed 8/16.Project number submitted 8/22. Consultant compiling p…" at bounding box center [704, 329] width 201 height 17
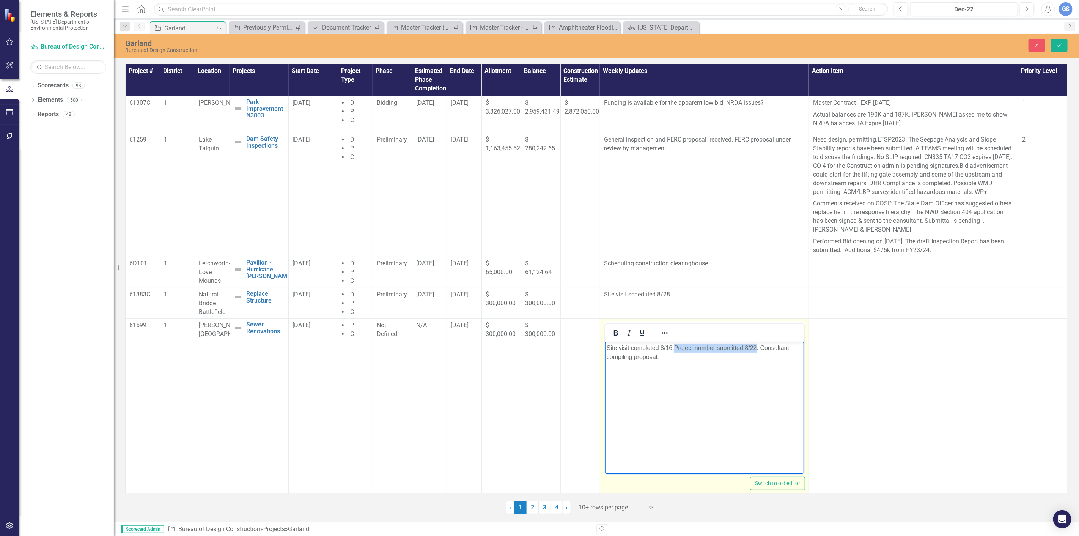
drag, startPoint x: 756, startPoint y: 347, endPoint x: 675, endPoint y: 350, distance: 81.3
click at [675, 350] on p "Site visit completed 8/16.Project number submitted 8/22. Consultant compiling p…" at bounding box center [704, 352] width 196 height 18
click at [606, 347] on p "Site visit completed 8/16.. Consultant compiling proposal." at bounding box center [704, 347] width 196 height 9
click at [648, 348] on p "Project number and Site visit completed 8/16.. Consultant compiling proposal." at bounding box center [704, 352] width 196 height 18
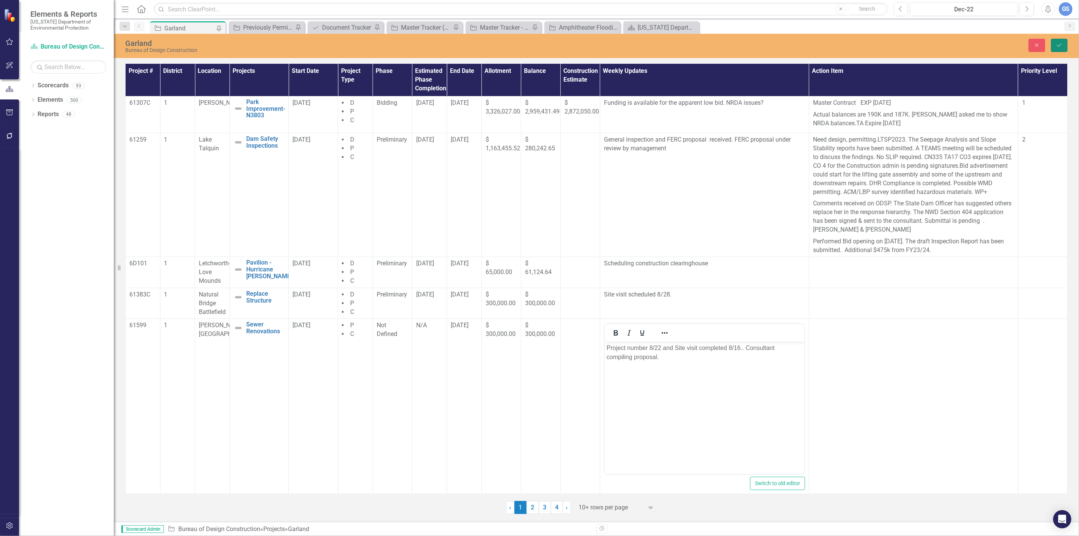
click at [1060, 44] on icon "Save" at bounding box center [1059, 44] width 7 height 5
